Goal: Transaction & Acquisition: Purchase product/service

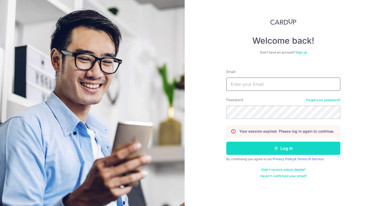
type input "[EMAIL_ADDRESS][DOMAIN_NAME]"
click at [280, 150] on button "Log in" at bounding box center [283, 148] width 114 height 13
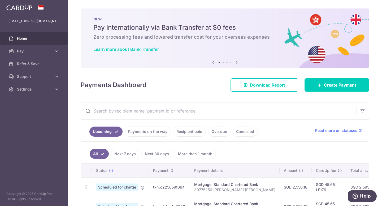
scroll to position [93, 0]
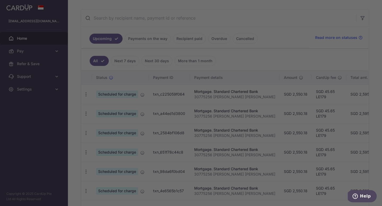
click at [35, 49] on div at bounding box center [192, 104] width 385 height 208
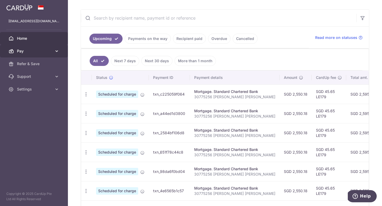
click at [37, 51] on span "Pay" at bounding box center [34, 51] width 35 height 5
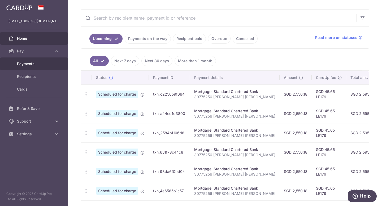
click at [34, 60] on link "Payments" at bounding box center [34, 64] width 68 height 13
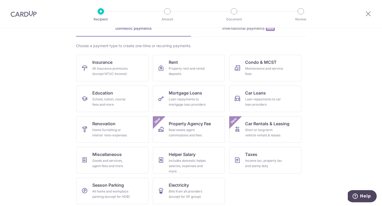
scroll to position [31, 0]
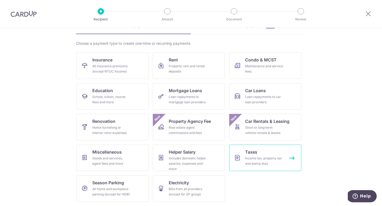
click at [265, 159] on div "Income tax, property tax and stamp duty" at bounding box center [264, 161] width 38 height 11
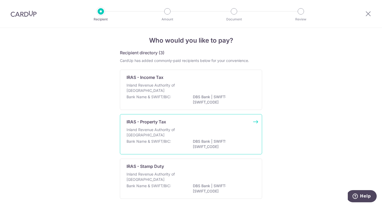
scroll to position [3, 0]
click at [215, 137] on div "Inland Revenue Authority of Singapore" at bounding box center [190, 132] width 129 height 12
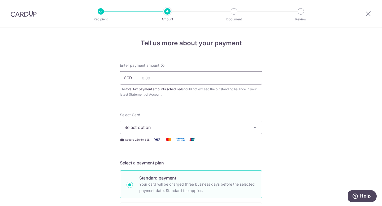
click at [215, 77] on input "text" at bounding box center [191, 77] width 142 height 13
type input "2,808.00"
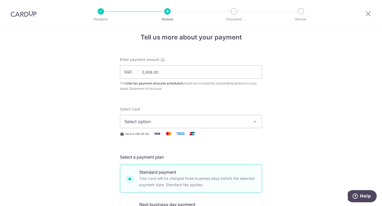
click at [181, 124] on span "Select option" at bounding box center [186, 122] width 124 height 6
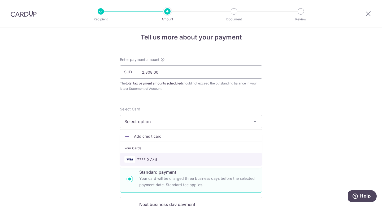
click at [149, 160] on span "**** 2776" at bounding box center [147, 159] width 20 height 6
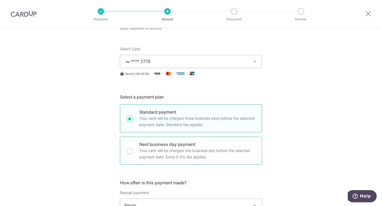
scroll to position [127, 0]
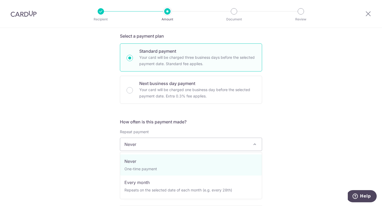
click at [205, 148] on span "Never" at bounding box center [191, 144] width 142 height 13
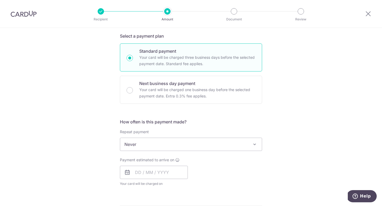
scroll to position [176, 0]
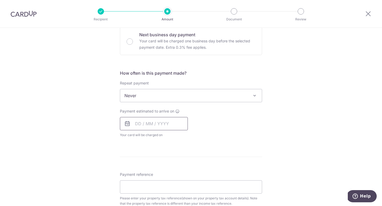
click at [133, 122] on input "text" at bounding box center [154, 123] width 68 height 13
click at [238, 115] on div "Payment estimated to arrive on Prev Next Sep Oct Nov Dec 2025 2026 Sun Mon Tue …" at bounding box center [191, 123] width 148 height 29
click at [138, 124] on input "text" at bounding box center [154, 123] width 68 height 13
click at [252, 120] on div "Payment estimated to arrive on Prev Next Sep Oct Nov Dec 2025 2026 Sun Mon Tue …" at bounding box center [191, 123] width 148 height 29
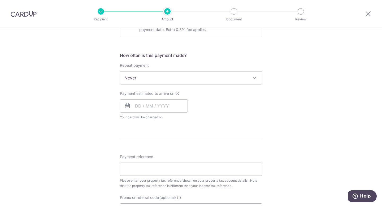
scroll to position [198, 0]
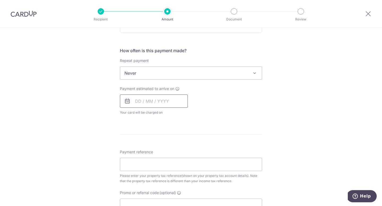
click at [164, 106] on input "text" at bounding box center [154, 101] width 68 height 13
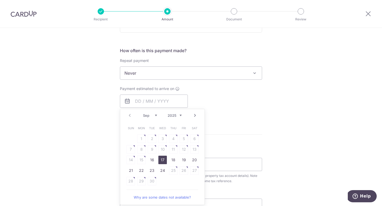
click at [161, 159] on link "17" at bounding box center [162, 160] width 8 height 8
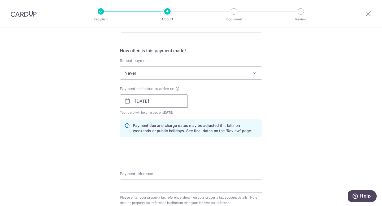
click at [160, 102] on input "17/09/2025" at bounding box center [154, 101] width 68 height 13
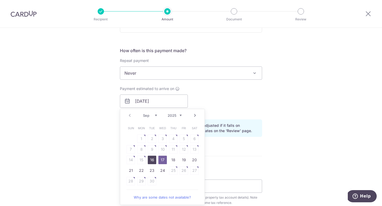
click at [152, 158] on link "16" at bounding box center [152, 160] width 8 height 8
type input "[DATE]"
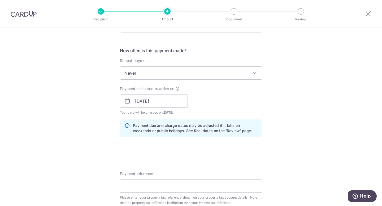
click at [217, 98] on div "Payment estimated to arrive on 16/09/2025 Prev Next Jan Feb Mar Apr May Jun Jul…" at bounding box center [191, 100] width 148 height 29
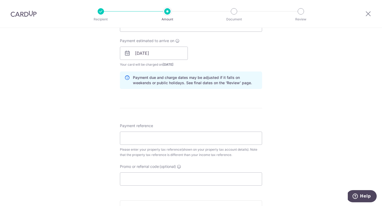
scroll to position [248, 0]
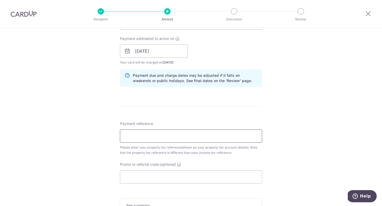
click at [189, 137] on input "Payment reference" at bounding box center [191, 136] width 142 height 13
click at [279, 163] on div "Tell us more about your payment Enter payment amount SGD 2,808.00 2808.00 The t…" at bounding box center [191, 36] width 382 height 514
click at [203, 136] on input "Payment reference" at bounding box center [191, 136] width 142 height 13
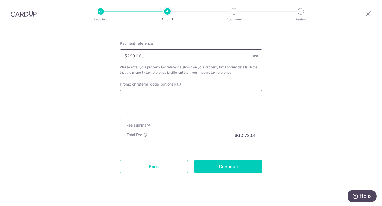
scroll to position [336, 0]
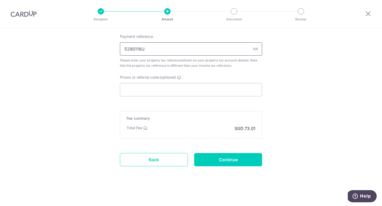
type input "5290116U"
click at [136, 91] on input "Promo or referral code (optional)" at bounding box center [191, 89] width 142 height 13
paste input "HUIFANGY931"
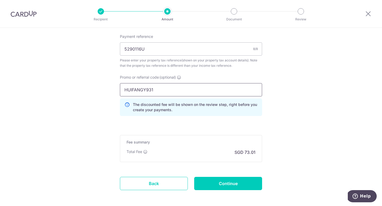
type input "HUIFANGY931"
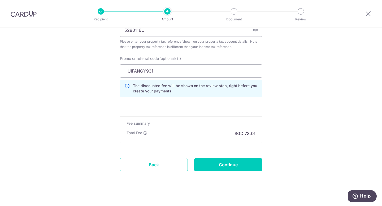
scroll to position [359, 0]
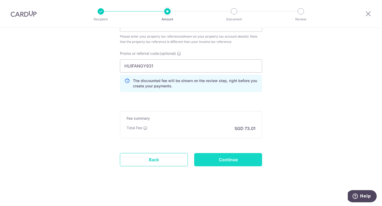
click at [220, 160] on input "Continue" at bounding box center [228, 159] width 68 height 13
type input "Create Schedule"
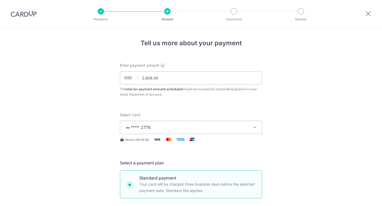
scroll to position [367, 0]
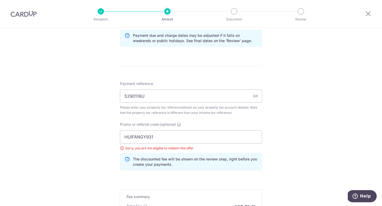
scroll to position [296, 0]
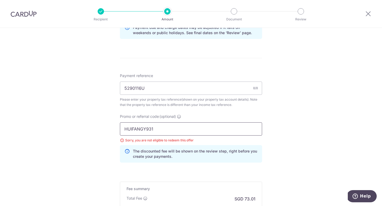
drag, startPoint x: 156, startPoint y: 128, endPoint x: 86, endPoint y: 127, distance: 69.5
click at [86, 127] on div "Tell us more about your payment Enter payment amount SGD 2,808.00 2808.00 The t…" at bounding box center [191, 3] width 382 height 545
paste input "OFF225"
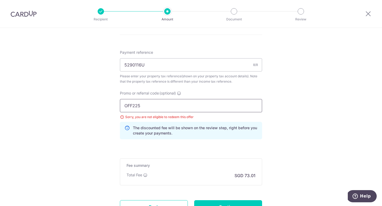
scroll to position [367, 0]
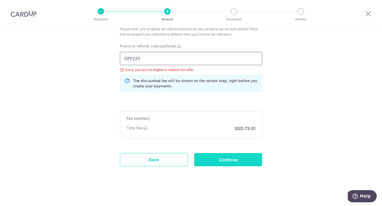
type input "OFF225"
click at [228, 158] on input "Continue" at bounding box center [228, 159] width 68 height 13
type input "Update Schedule"
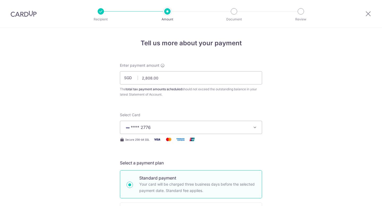
scroll to position [367, 0]
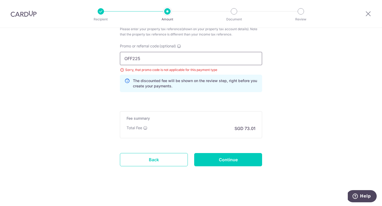
click at [159, 57] on input "OFF225" at bounding box center [191, 58] width 142 height 13
click at [219, 161] on input "Continue" at bounding box center [228, 159] width 68 height 13
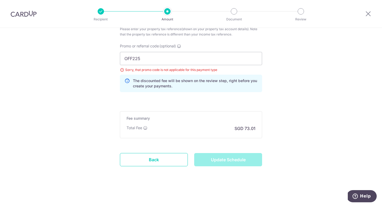
type input "Update Schedule"
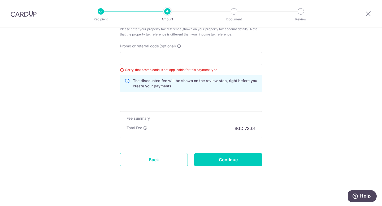
scroll to position [343, 0]
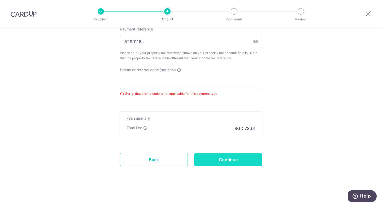
click at [224, 163] on input "Continue" at bounding box center [228, 159] width 68 height 13
type input "Update Schedule"
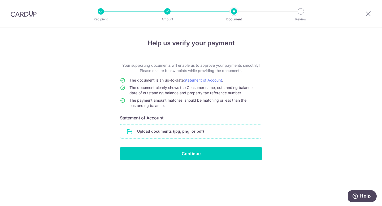
click at [164, 133] on input "file" at bounding box center [191, 132] width 142 height 14
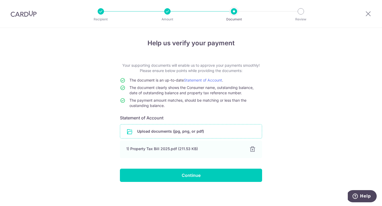
click at [164, 135] on input "file" at bounding box center [191, 132] width 142 height 14
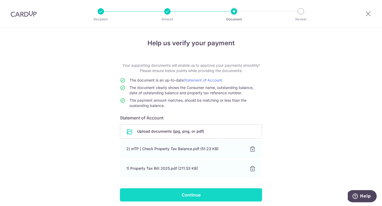
click at [188, 193] on input "Continue" at bounding box center [191, 194] width 142 height 13
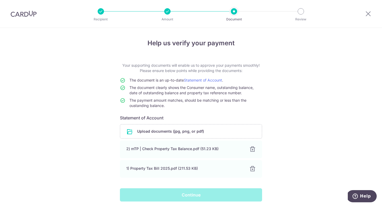
scroll to position [20, 0]
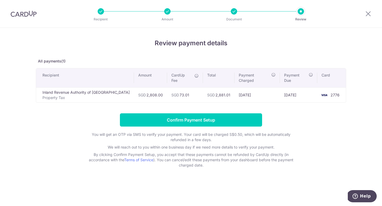
click at [194, 77] on icon at bounding box center [196, 76] width 4 height 4
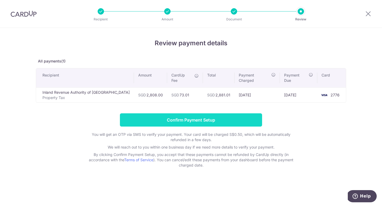
click at [211, 118] on input "Confirm Payment Setup" at bounding box center [191, 119] width 142 height 13
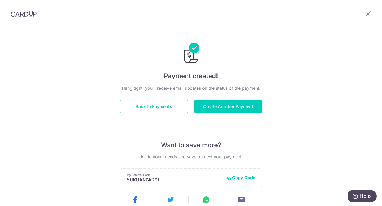
click at [28, 12] on img at bounding box center [24, 14] width 26 height 6
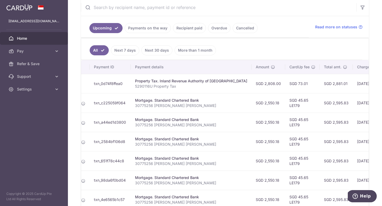
scroll to position [0, 89]
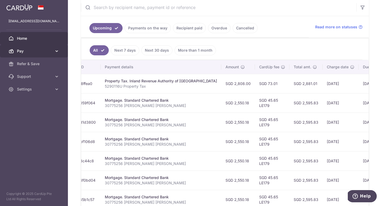
click at [24, 51] on span "Pay" at bounding box center [34, 51] width 35 height 5
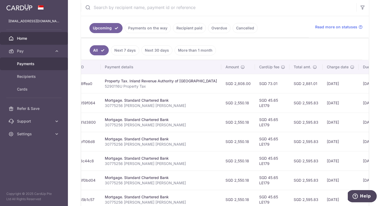
click at [20, 68] on link "Payments" at bounding box center [34, 64] width 68 height 13
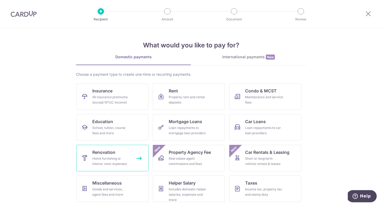
scroll to position [31, 0]
